Goal: Task Accomplishment & Management: Complete application form

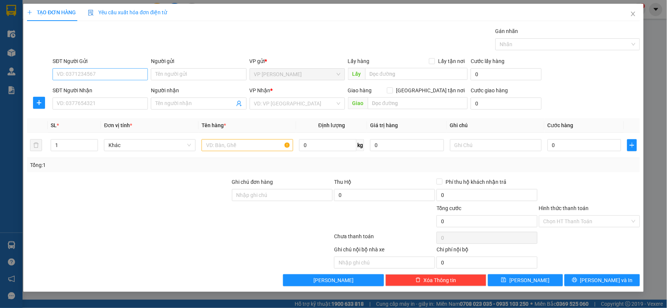
click at [104, 72] on input "SĐT Người Gửi" at bounding box center [100, 74] width 95 height 12
click at [633, 13] on icon "close" at bounding box center [633, 14] width 6 height 6
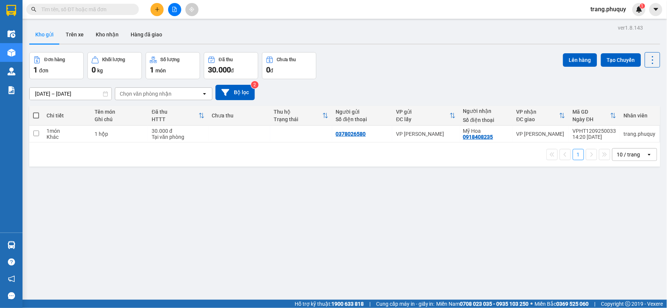
click at [93, 12] on input "text" at bounding box center [85, 9] width 89 height 8
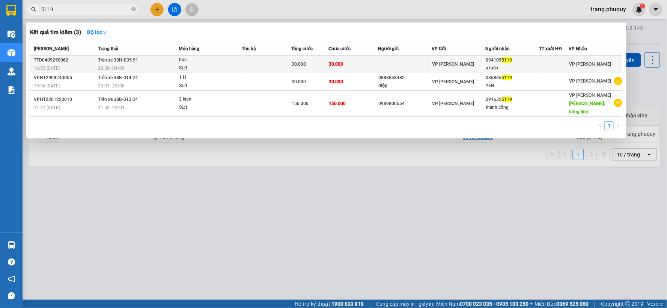
type input "5119"
click at [249, 63] on td at bounding box center [267, 65] width 50 height 18
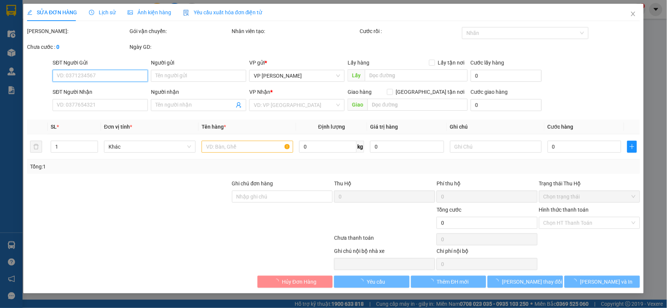
type input "0941095119"
type input "a tuấn"
type input "30.000"
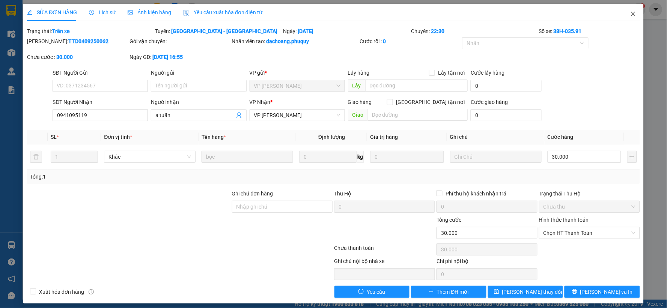
click at [630, 14] on icon "close" at bounding box center [633, 14] width 6 height 6
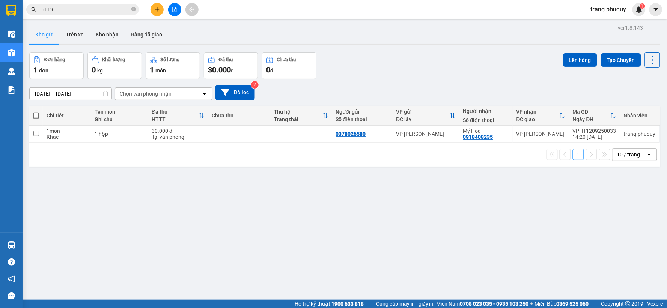
scroll to position [35, 0]
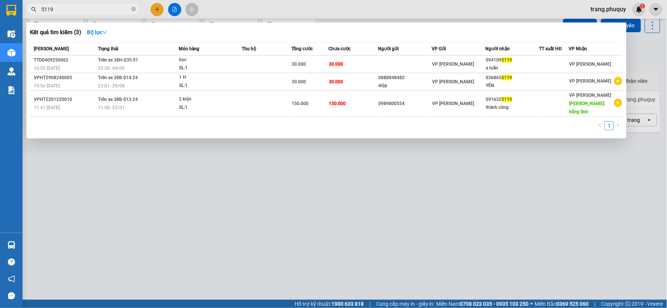
click at [88, 8] on input "5119" at bounding box center [85, 9] width 89 height 8
click at [153, 13] on div at bounding box center [333, 154] width 667 height 308
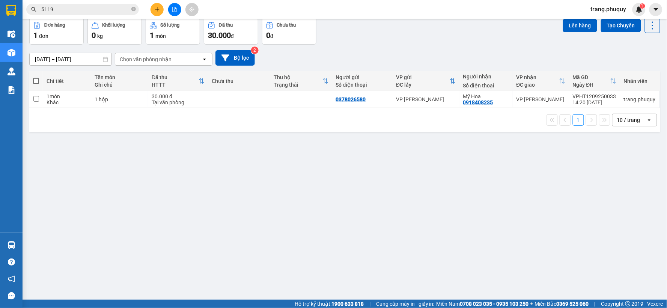
click at [153, 8] on button at bounding box center [156, 9] width 13 height 13
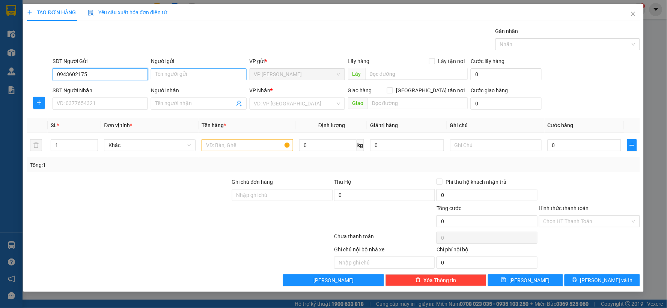
type input "0943602175"
click at [212, 76] on input "Người gửi" at bounding box center [198, 74] width 95 height 12
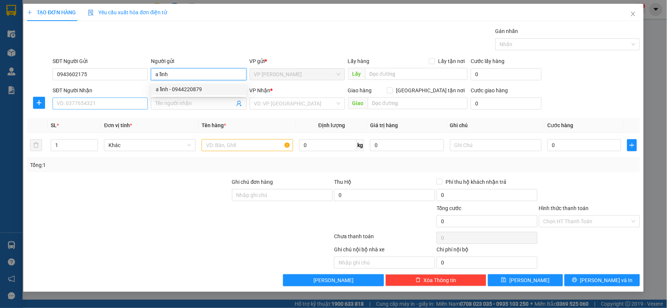
type input "a lĩnh"
click at [107, 104] on input "SĐT Người Nhận" at bounding box center [100, 104] width 95 height 12
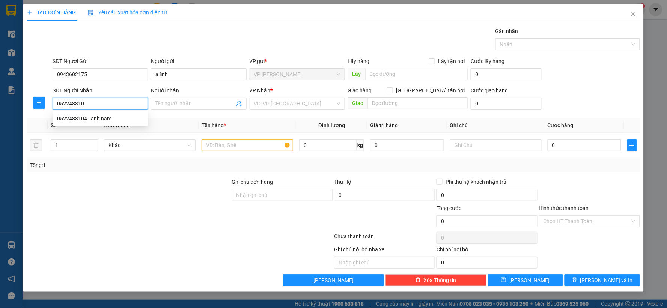
type input "0522483104"
click at [94, 118] on div "0522483104 - anh nam" at bounding box center [100, 118] width 86 height 8
type input "anh nam"
type input "0522483104"
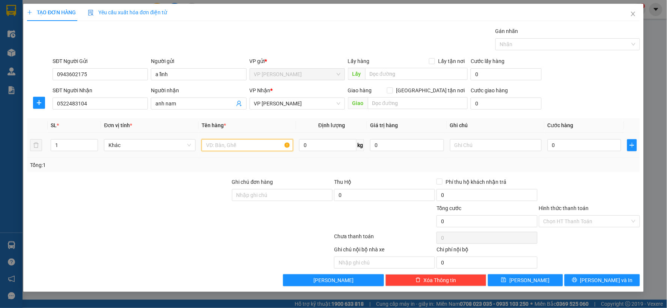
click at [245, 145] on input "text" at bounding box center [247, 145] width 92 height 12
type input "1 thùng"
click at [559, 144] on input "0" at bounding box center [584, 145] width 74 height 12
type input "3"
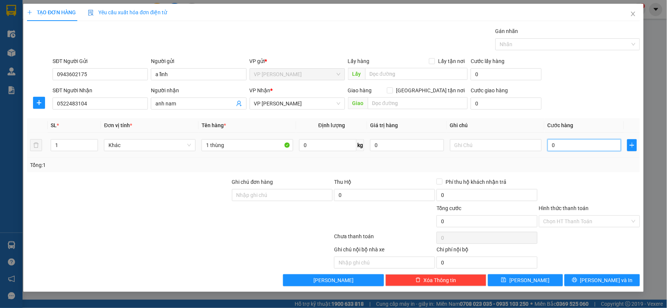
type input "3"
type input "30"
type input "30.000"
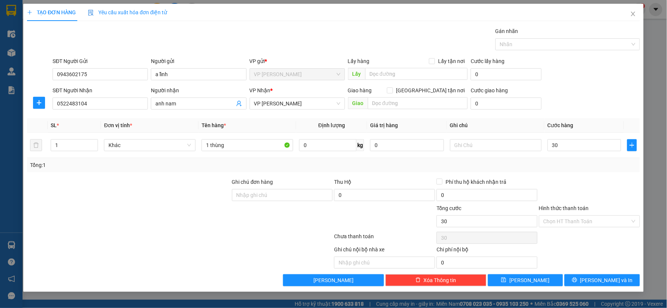
type input "30.000"
click at [567, 182] on div at bounding box center [589, 191] width 102 height 26
click at [565, 222] on input "Hình thức thanh toán" at bounding box center [586, 221] width 87 height 11
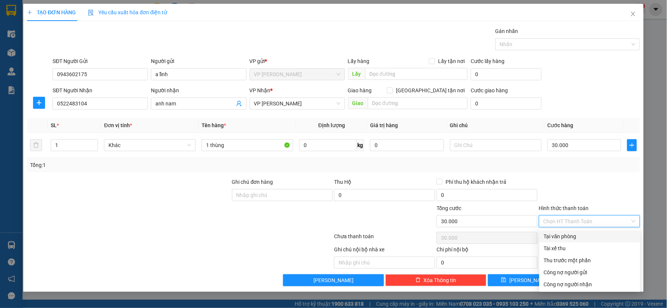
click at [562, 236] on div "Tại văn phòng" at bounding box center [590, 236] width 92 height 8
type input "0"
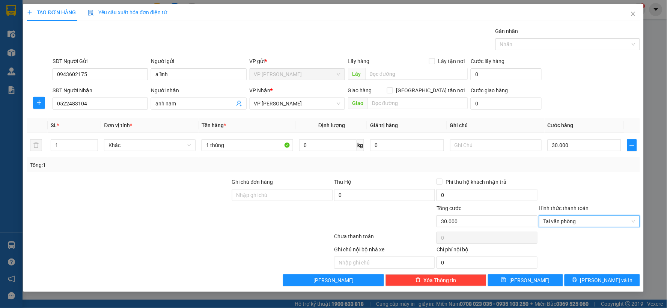
click at [577, 180] on div at bounding box center [589, 191] width 102 height 26
click at [542, 282] on button "[PERSON_NAME]" at bounding box center [525, 280] width 75 height 12
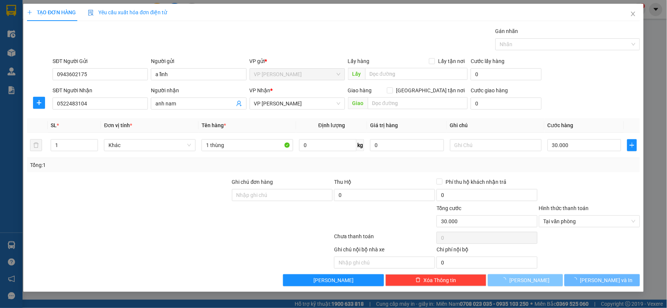
type input "0"
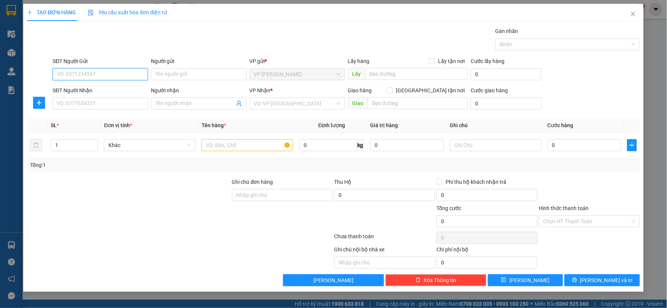
click at [87, 75] on input "SĐT Người Gửi" at bounding box center [100, 74] width 95 height 12
type input "0866452286"
click at [84, 88] on div "0866452286 - a dương" at bounding box center [100, 89] width 86 height 8
type input "a dương"
type input "0866452286"
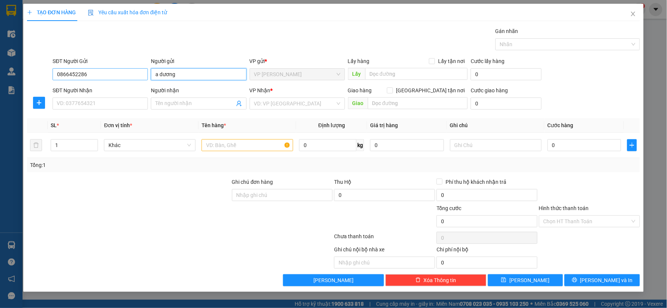
drag, startPoint x: 159, startPoint y: 77, endPoint x: 143, endPoint y: 75, distance: 15.5
click at [144, 76] on div "SĐT Người Gửi 0866452286 0866452286 Người gửi a dương VP gửi * VP [PERSON_NAME]…" at bounding box center [346, 70] width 590 height 26
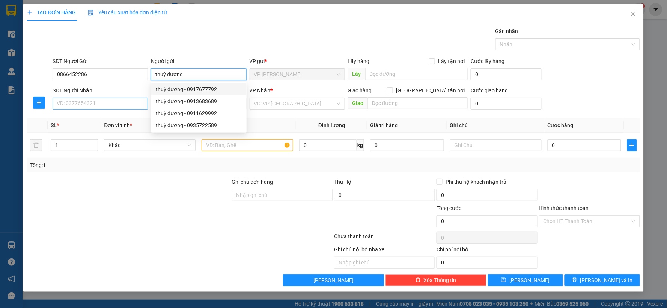
type input "thuỳ dương"
click at [128, 105] on input "SĐT Người Nhận" at bounding box center [100, 104] width 95 height 12
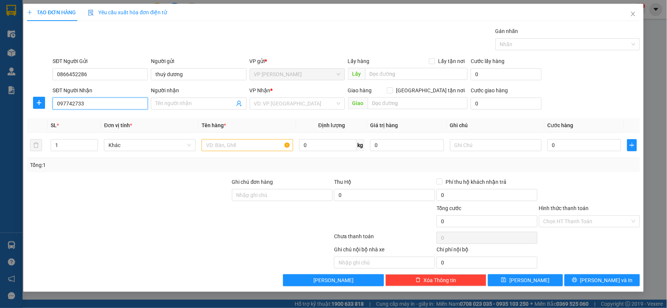
type input "0977427333"
click at [82, 119] on div "0977427333 - [PERSON_NAME]" at bounding box center [100, 118] width 86 height 8
type input "thiệu trần"
type input "0977427333"
click at [252, 154] on td at bounding box center [247, 145] width 98 height 25
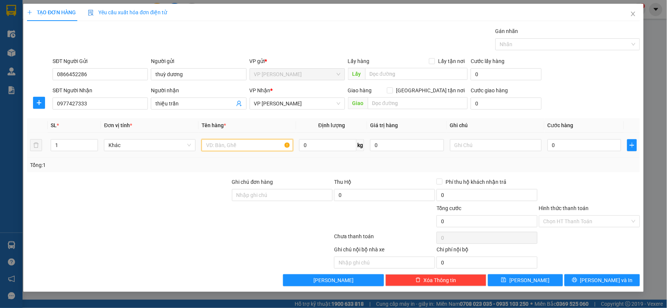
click at [249, 147] on input "text" at bounding box center [247, 145] width 92 height 12
type input "1 thùng"
click at [573, 149] on input "0" at bounding box center [584, 145] width 74 height 12
type input "3"
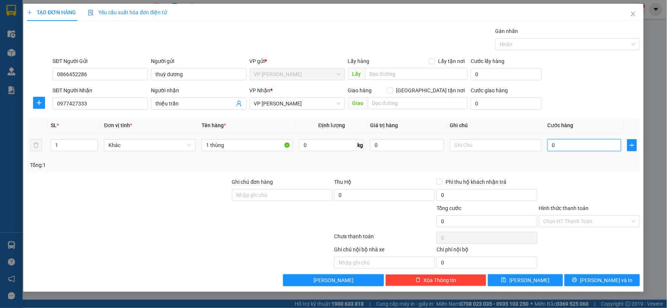
type input "3"
type input "30"
type input "30.000"
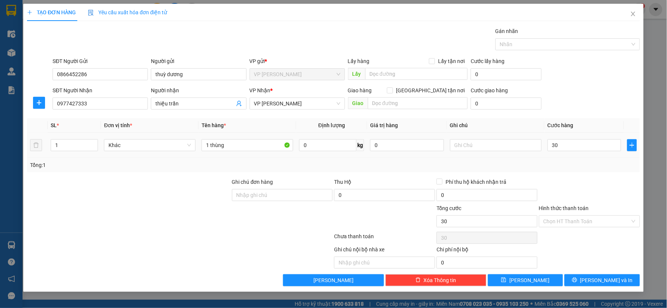
type input "30.000"
click at [563, 180] on div at bounding box center [589, 191] width 102 height 26
click at [530, 283] on span "[PERSON_NAME]" at bounding box center [529, 280] width 40 height 8
type input "0"
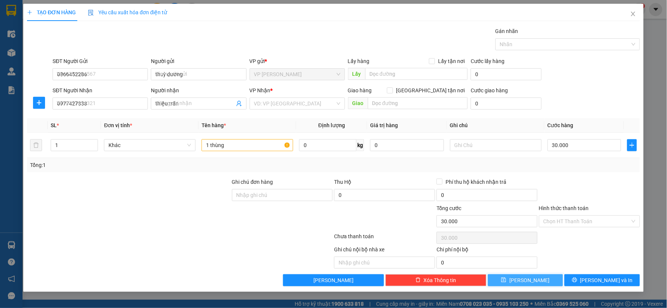
type input "0"
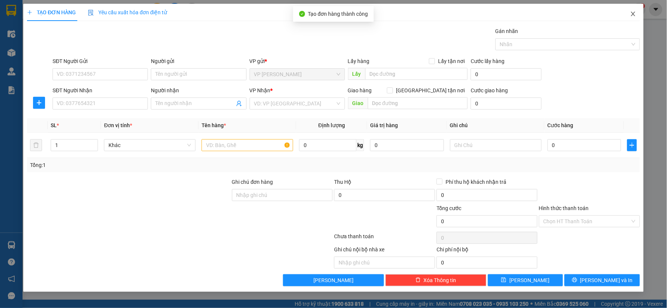
click at [631, 15] on icon "close" at bounding box center [633, 14] width 6 height 6
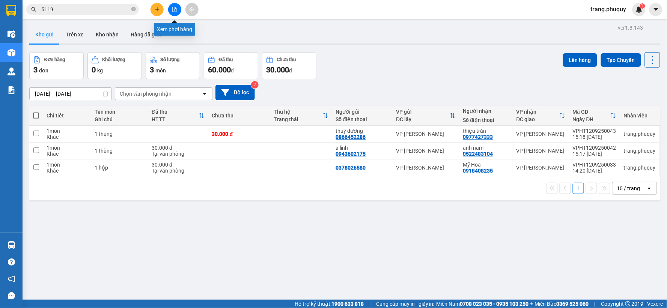
click at [174, 10] on icon "file-add" at bounding box center [174, 9] width 5 height 5
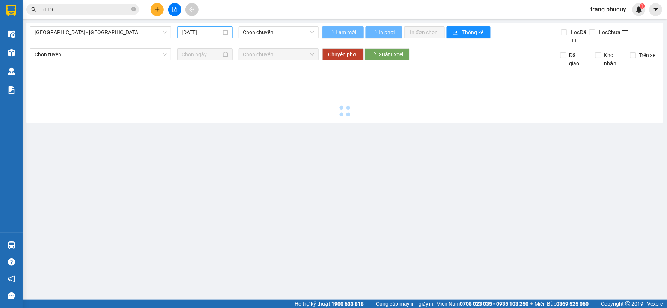
click at [203, 33] on input "[DATE]" at bounding box center [201, 32] width 39 height 8
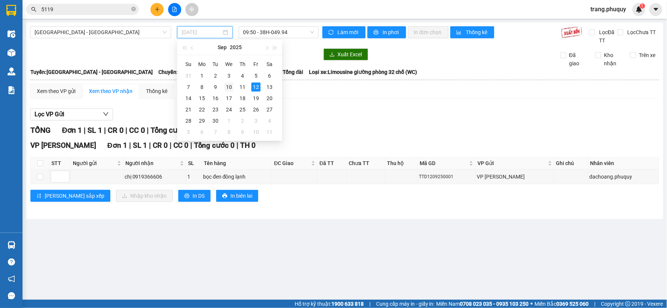
click at [228, 87] on div "10" at bounding box center [228, 87] width 9 height 9
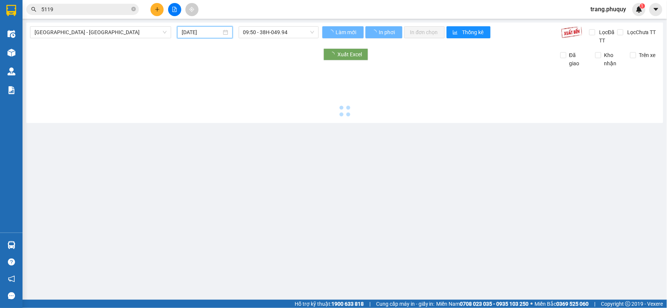
type input "[DATE]"
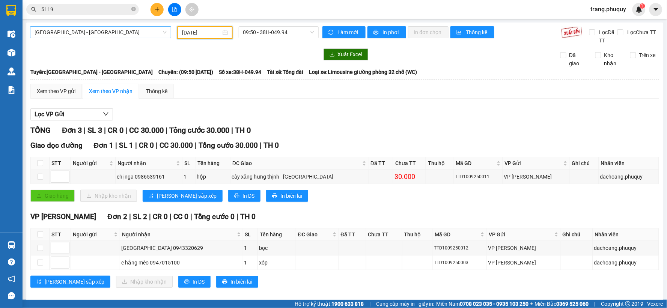
click at [128, 33] on span "[GEOGRAPHIC_DATA] - [GEOGRAPHIC_DATA]" at bounding box center [101, 32] width 132 height 11
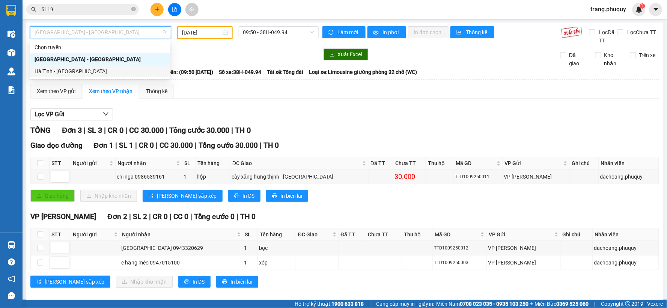
click at [79, 72] on div "Hà Tĩnh - [GEOGRAPHIC_DATA]" at bounding box center [100, 71] width 131 height 8
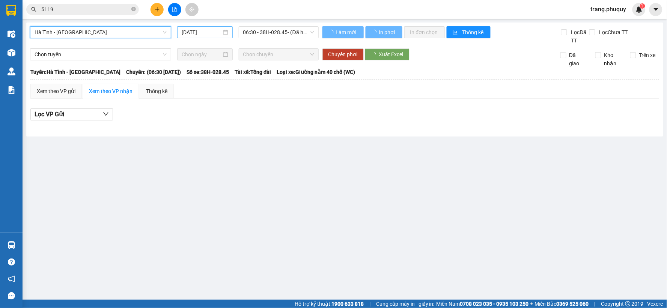
click at [211, 35] on input "[DATE]" at bounding box center [201, 32] width 39 height 8
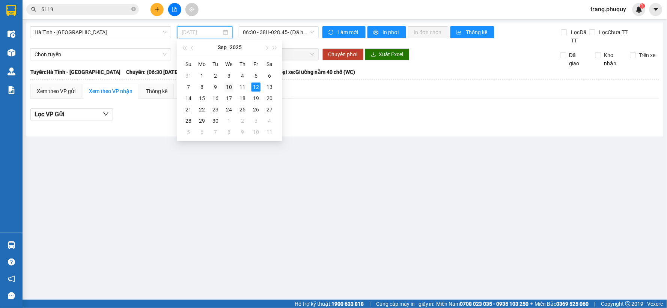
click at [226, 86] on div "10" at bounding box center [228, 87] width 9 height 9
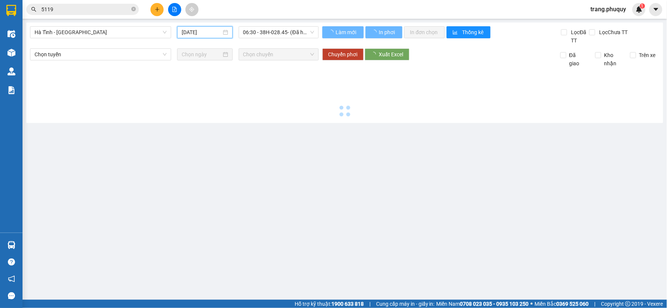
type input "[DATE]"
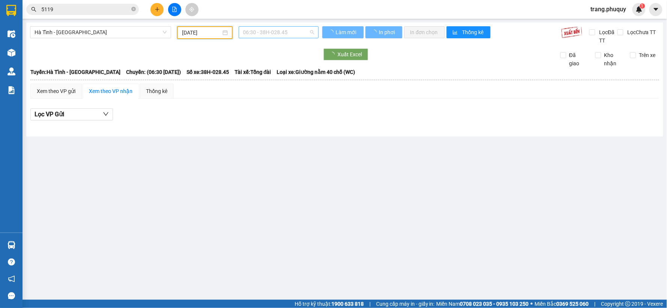
click at [281, 34] on span "06:30 - 38H-028.45" at bounding box center [278, 32] width 71 height 11
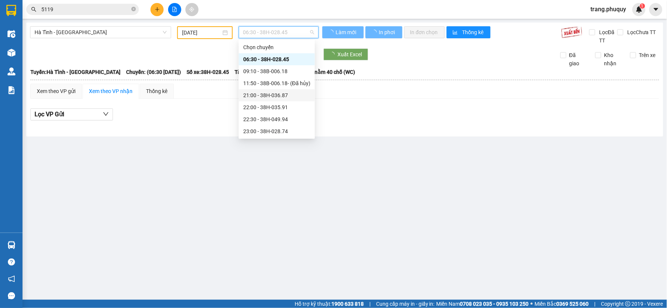
scroll to position [12, 0]
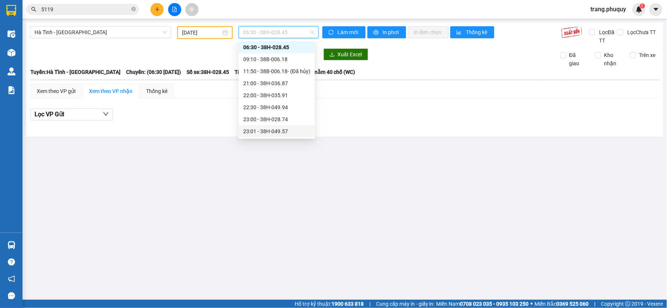
click at [270, 132] on div "23:01 - 38H-049.57" at bounding box center [276, 131] width 67 height 8
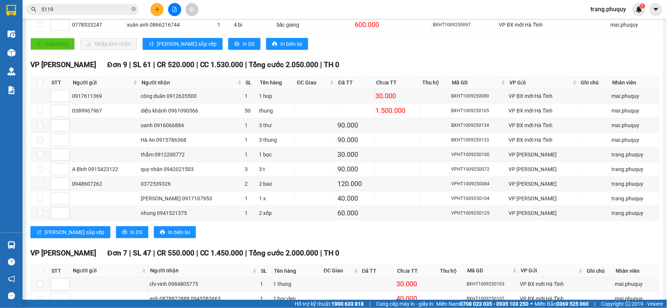
scroll to position [287, 0]
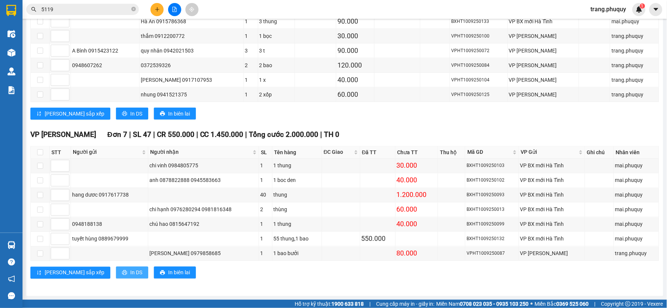
click at [130, 275] on span "In DS" at bounding box center [136, 273] width 12 height 8
click at [155, 12] on button at bounding box center [156, 9] width 13 height 13
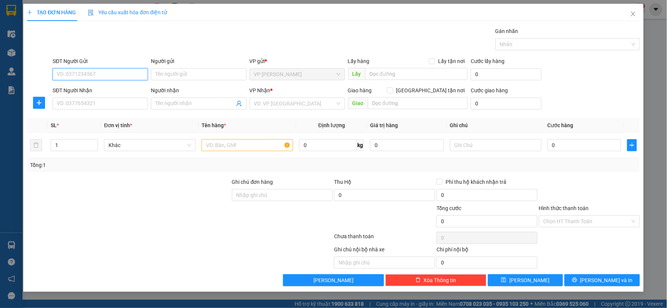
click at [107, 75] on input "SĐT Người Gửi" at bounding box center [100, 74] width 95 height 12
click at [114, 111] on div "SĐT Người Nhận VD: 0377654321" at bounding box center [100, 99] width 95 height 26
click at [115, 104] on input "SĐT Người Nhận" at bounding box center [100, 104] width 95 height 12
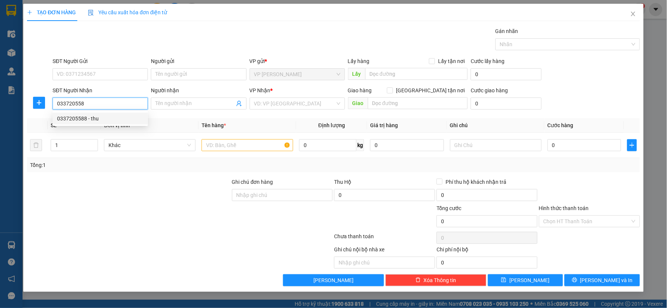
click at [81, 116] on div "0337205588 - thu" at bounding box center [100, 118] width 86 height 8
type input "0337205588"
type input "thu"
type input "0337205588"
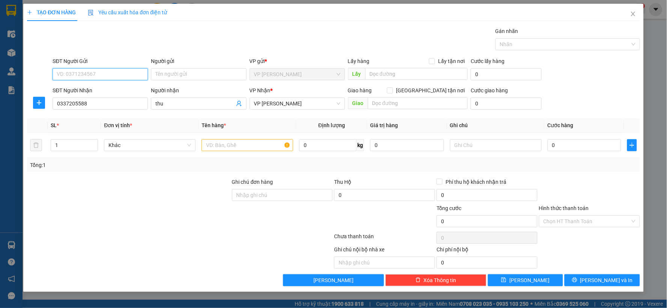
click at [109, 73] on input "SĐT Người Gửi" at bounding box center [100, 74] width 95 height 12
click at [107, 87] on div "0966880296 - [PERSON_NAME]" at bounding box center [100, 89] width 86 height 8
type input "0966880296"
type input "[PERSON_NAME]"
click at [246, 149] on input "text" at bounding box center [247, 145] width 92 height 12
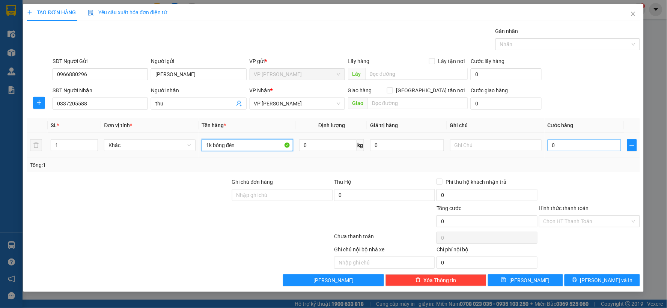
type input "1k bóng đèn"
click at [582, 146] on input "0" at bounding box center [584, 145] width 74 height 12
type input "4"
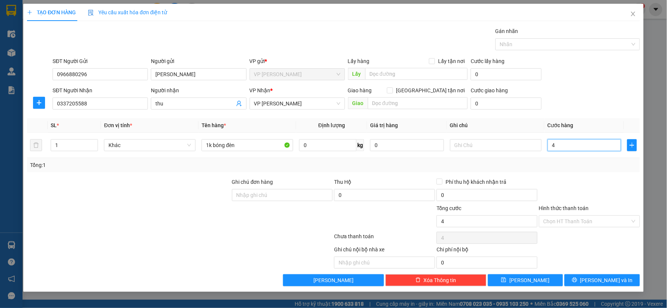
type input "40"
type input "40.000"
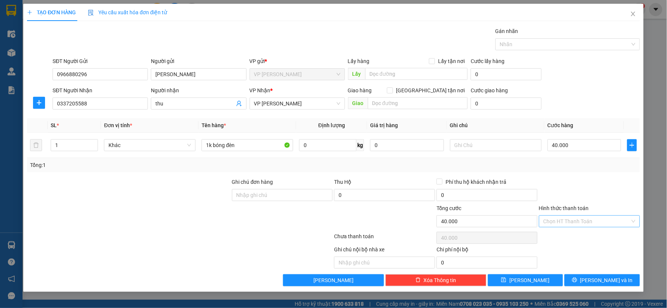
click at [592, 218] on input "Hình thức thanh toán" at bounding box center [586, 221] width 87 height 11
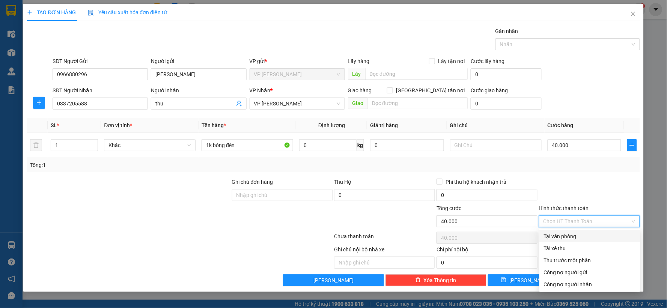
click at [579, 238] on div "Tại văn phòng" at bounding box center [590, 236] width 92 height 8
type input "0"
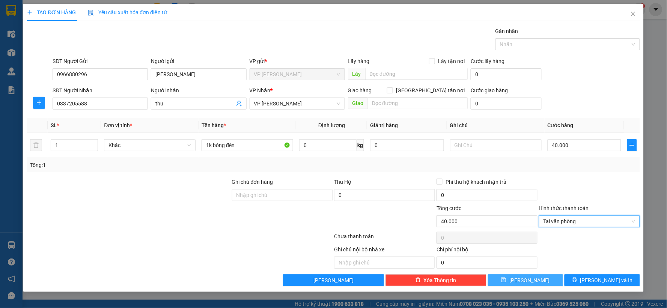
click at [535, 282] on button "[PERSON_NAME]" at bounding box center [525, 280] width 75 height 12
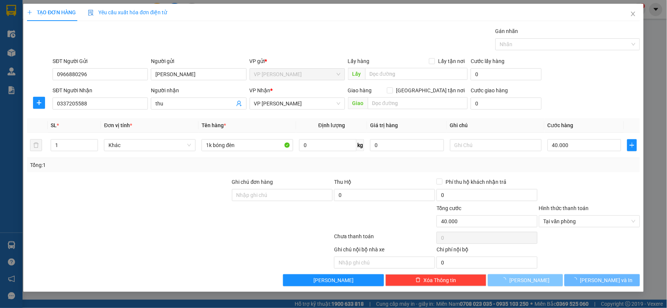
type input "0"
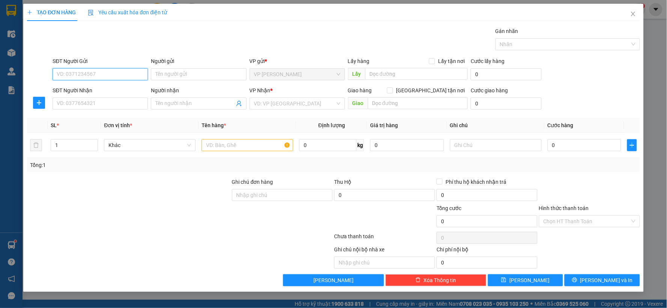
click at [81, 77] on input "SĐT Người Gửi" at bounding box center [100, 74] width 95 height 12
click at [82, 106] on input "SĐT Người Nhận" at bounding box center [100, 104] width 95 height 12
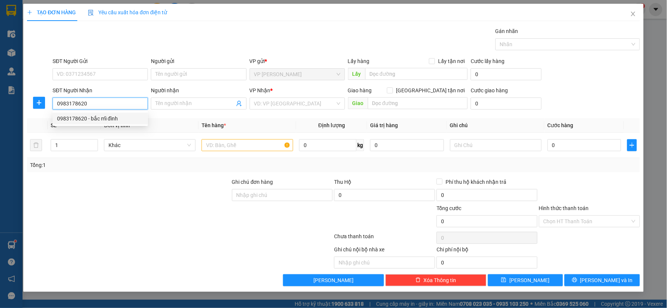
click at [89, 118] on div "0983178620 - bắc mĩ đình" at bounding box center [100, 118] width 86 height 8
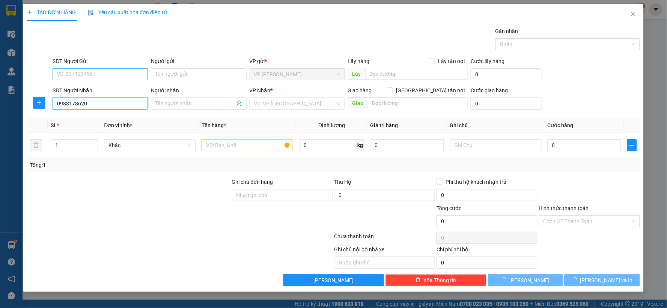
type input "0983178620"
click at [117, 74] on input "SĐT Người Gửi" at bounding box center [100, 74] width 95 height 12
type input "bắc mĩ đình"
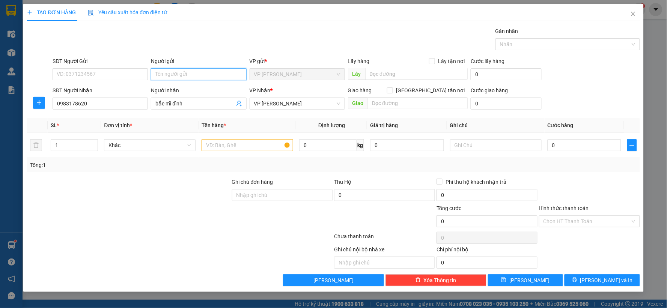
click at [173, 73] on input "Người gửi" at bounding box center [198, 74] width 95 height 12
type input "d"
type input "dì thanh"
click at [201, 196] on div at bounding box center [128, 191] width 205 height 26
click at [237, 143] on input "text" at bounding box center [247, 145] width 92 height 12
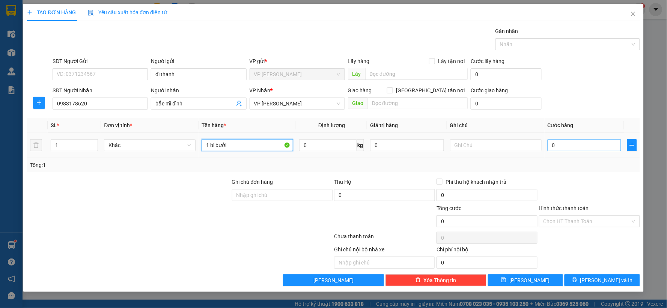
type input "1 bì bưởi"
click at [594, 150] on input "0" at bounding box center [584, 145] width 74 height 12
type input "1"
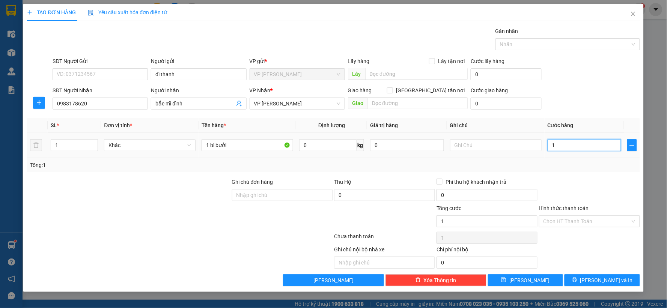
type input "10"
type input "100"
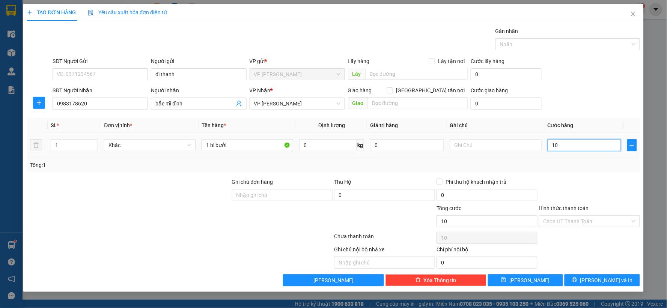
type input "100"
type input "100.000"
click at [574, 164] on div "Tổng: 1" at bounding box center [333, 165] width 607 height 8
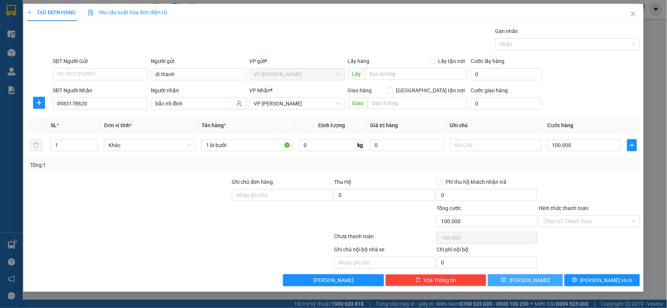
click at [542, 282] on button "[PERSON_NAME]" at bounding box center [525, 280] width 75 height 12
type input "0"
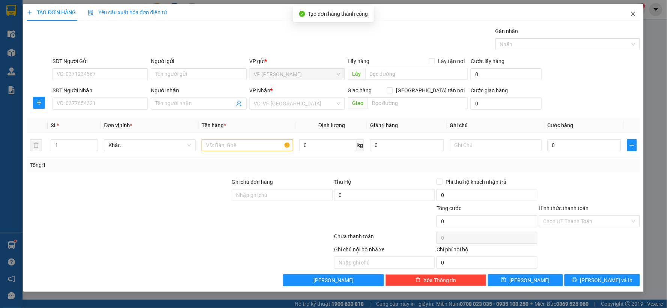
click at [627, 15] on span "Close" at bounding box center [632, 14] width 21 height 21
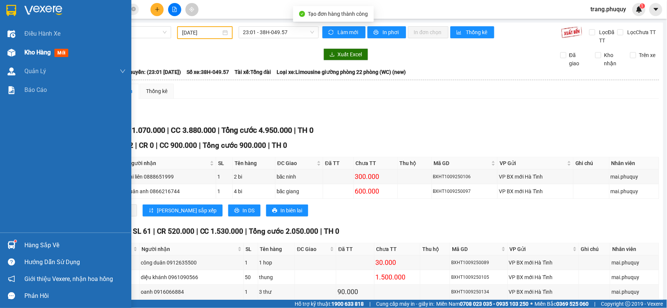
click at [6, 50] on div at bounding box center [11, 52] width 13 height 13
